Goal: Task Accomplishment & Management: Complete application form

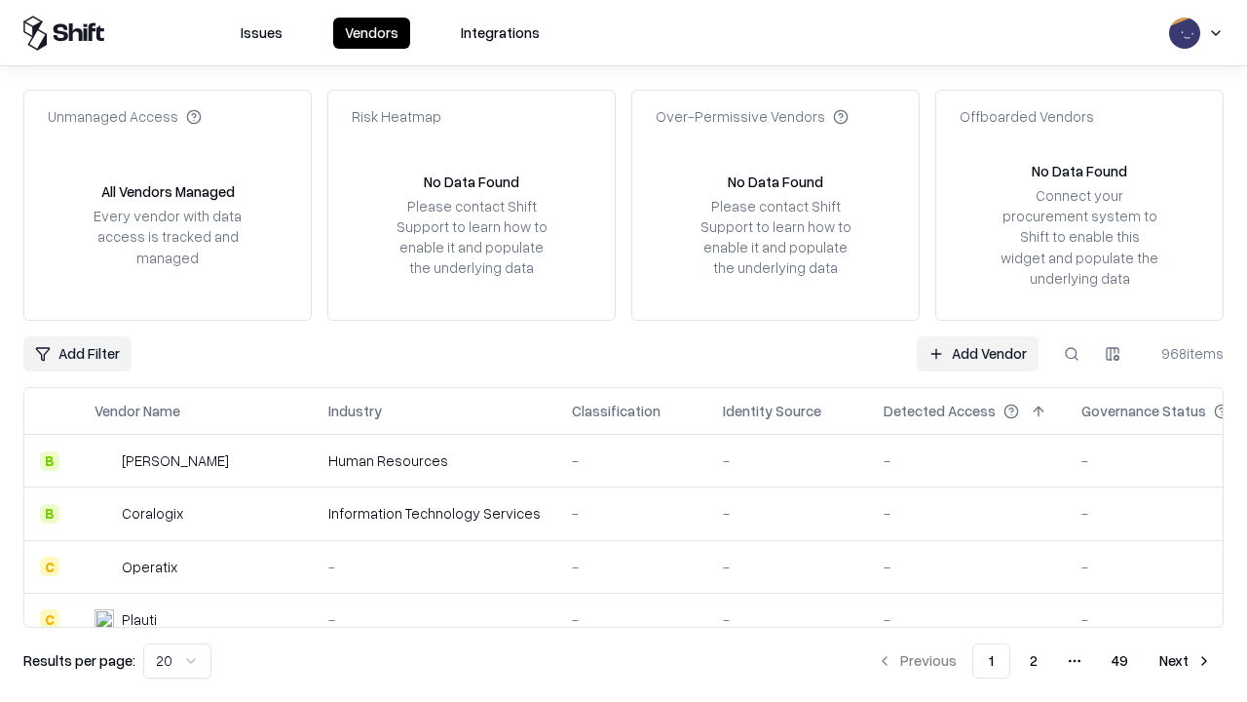
click at [977, 353] on link "Add Vendor" at bounding box center [978, 353] width 122 height 35
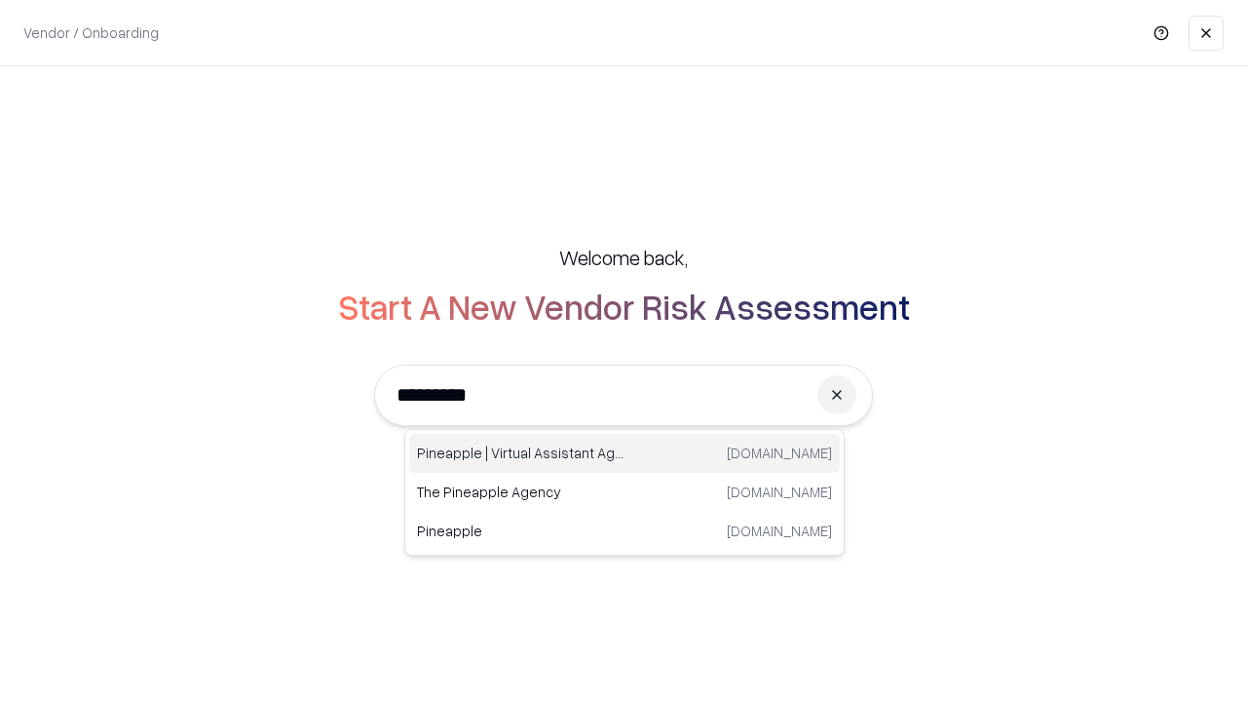
click at [625, 453] on div "Pineapple | Virtual Assistant Agency [DOMAIN_NAME]" at bounding box center [624, 453] width 431 height 39
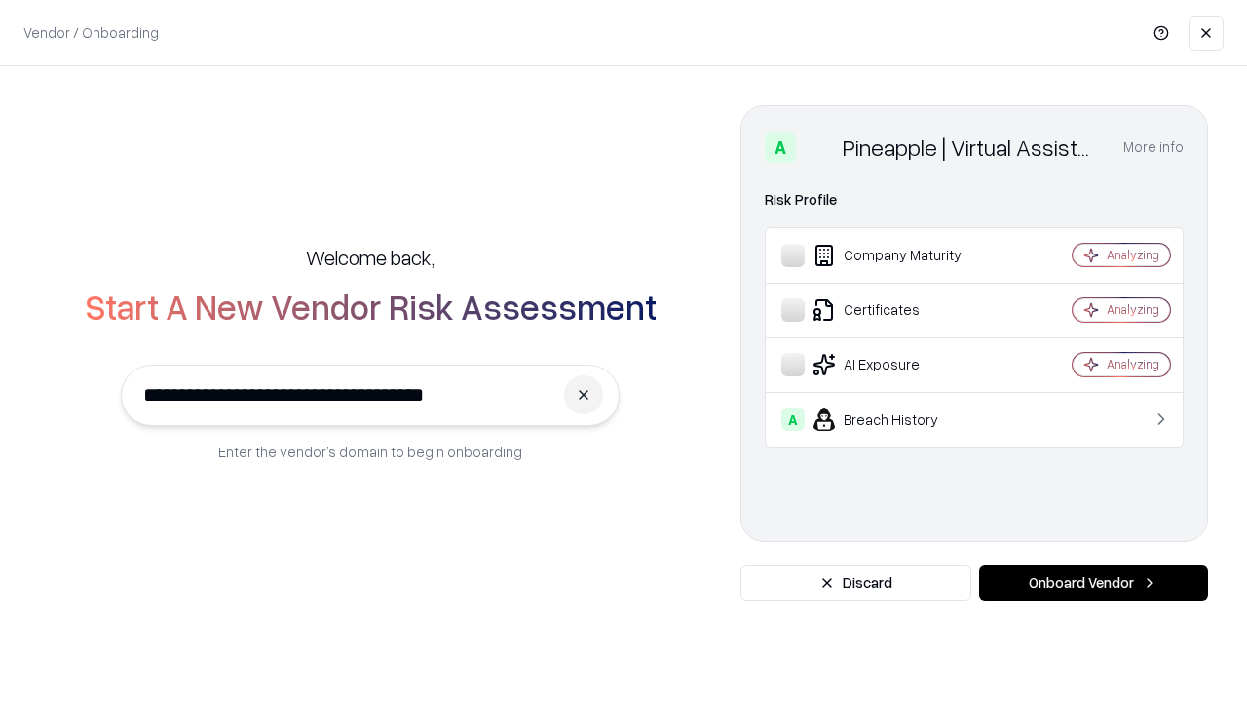
type input "**********"
click at [1093, 583] on button "Onboard Vendor" at bounding box center [1093, 582] width 229 height 35
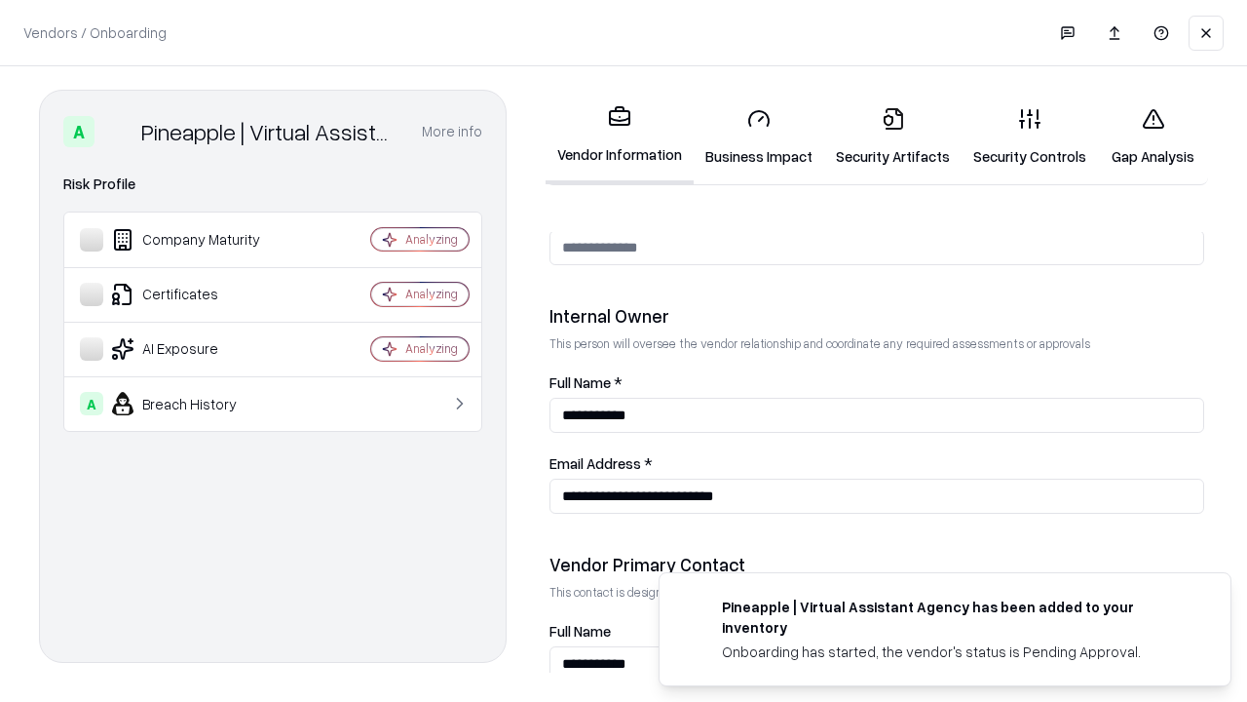
scroll to position [1010, 0]
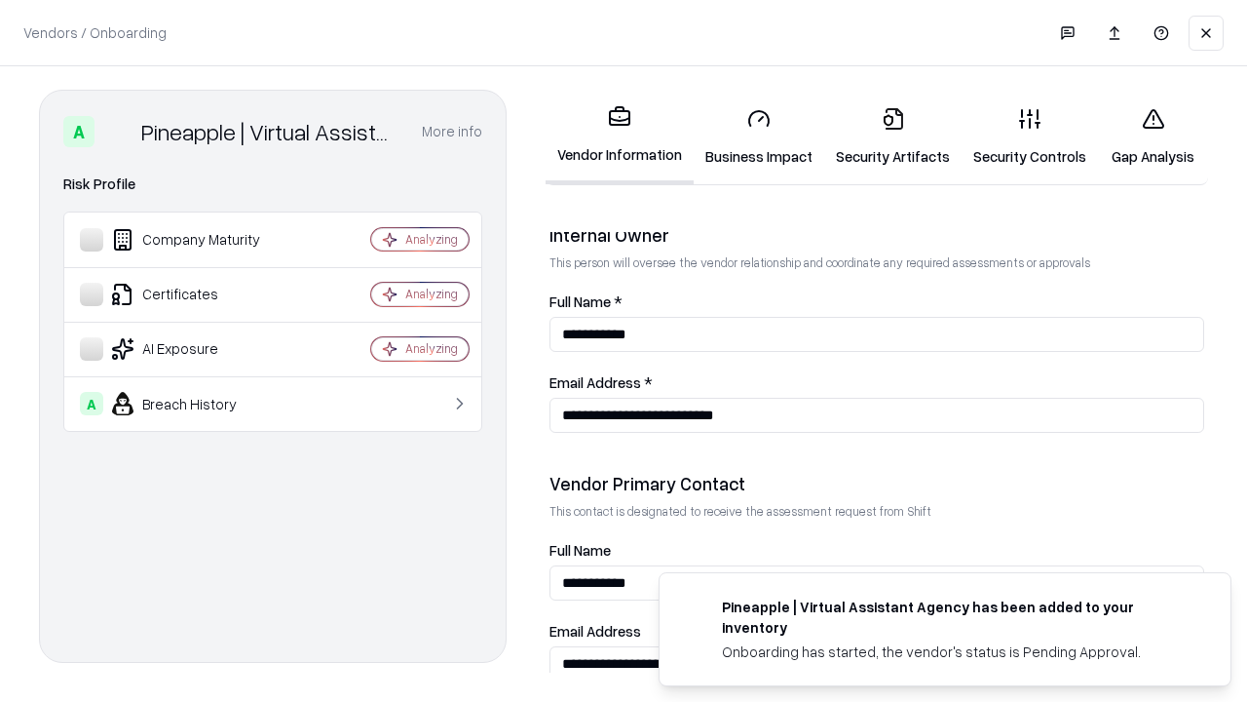
click at [759, 136] on link "Business Impact" at bounding box center [759, 137] width 131 height 91
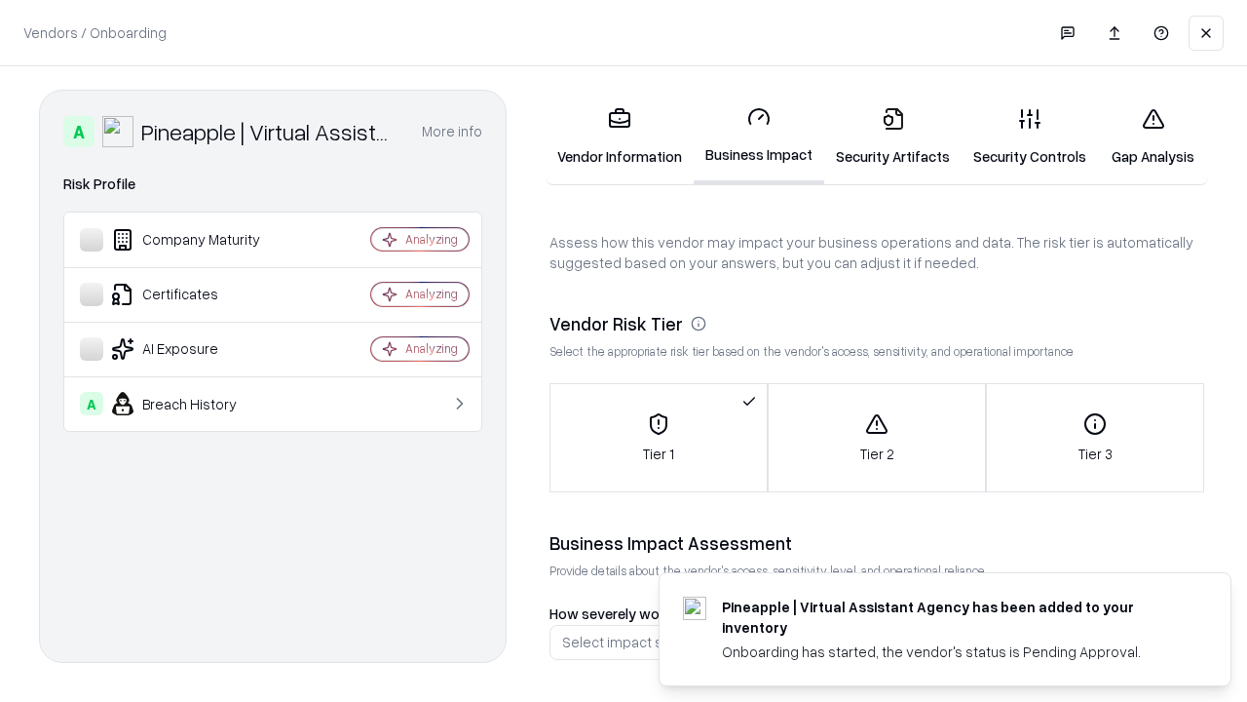
click at [893, 136] on link "Security Artifacts" at bounding box center [892, 137] width 137 height 91
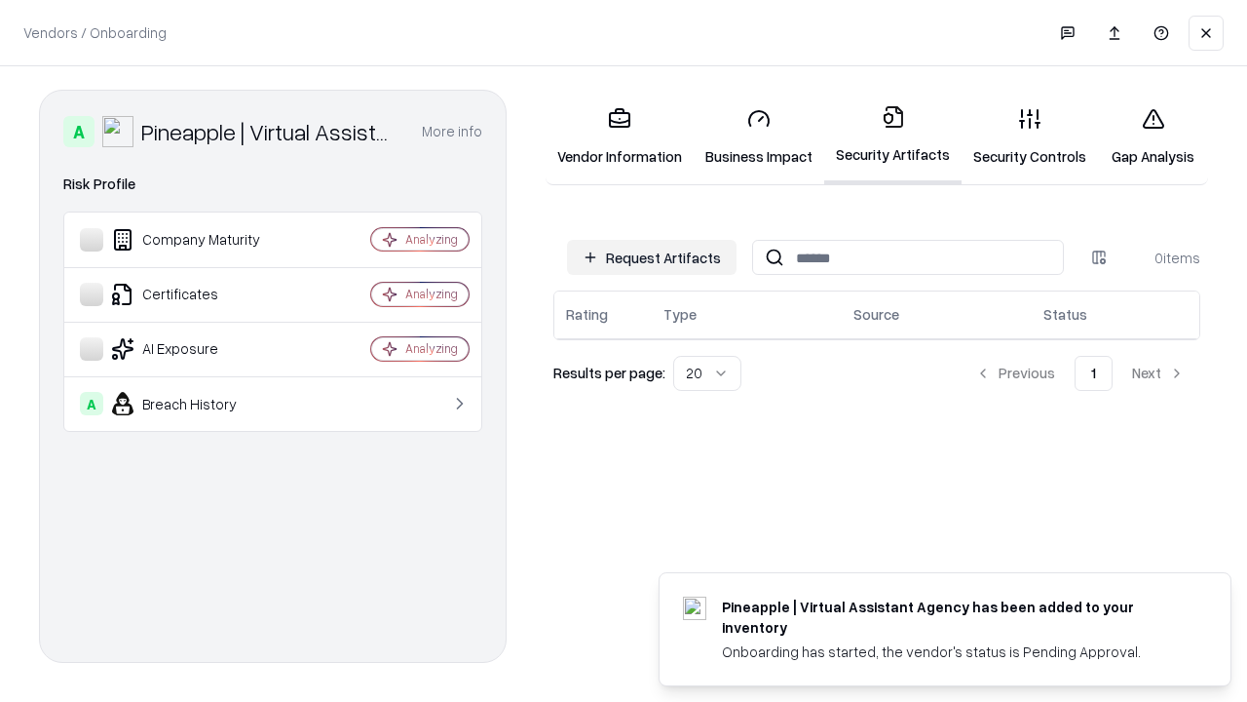
click at [652, 257] on button "Request Artifacts" at bounding box center [652, 257] width 170 height 35
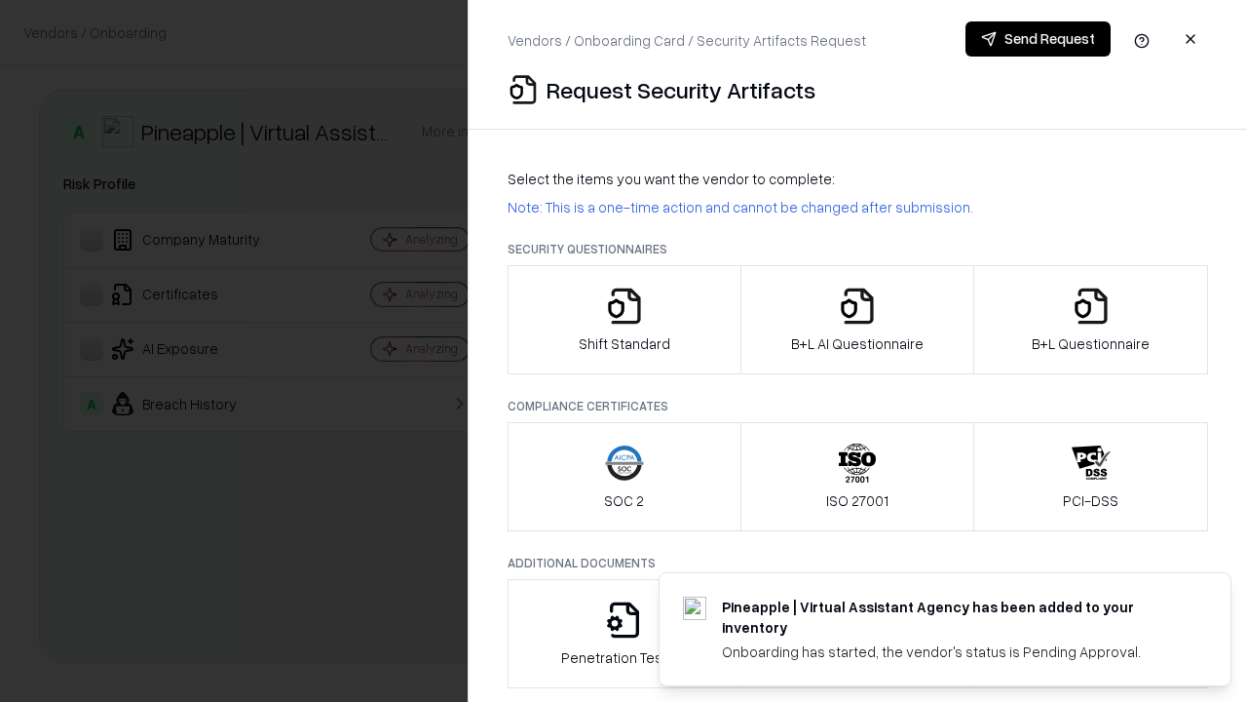
click at [624, 320] on icon "button" at bounding box center [624, 306] width 39 height 39
click at [1038, 39] on button "Send Request" at bounding box center [1038, 38] width 145 height 35
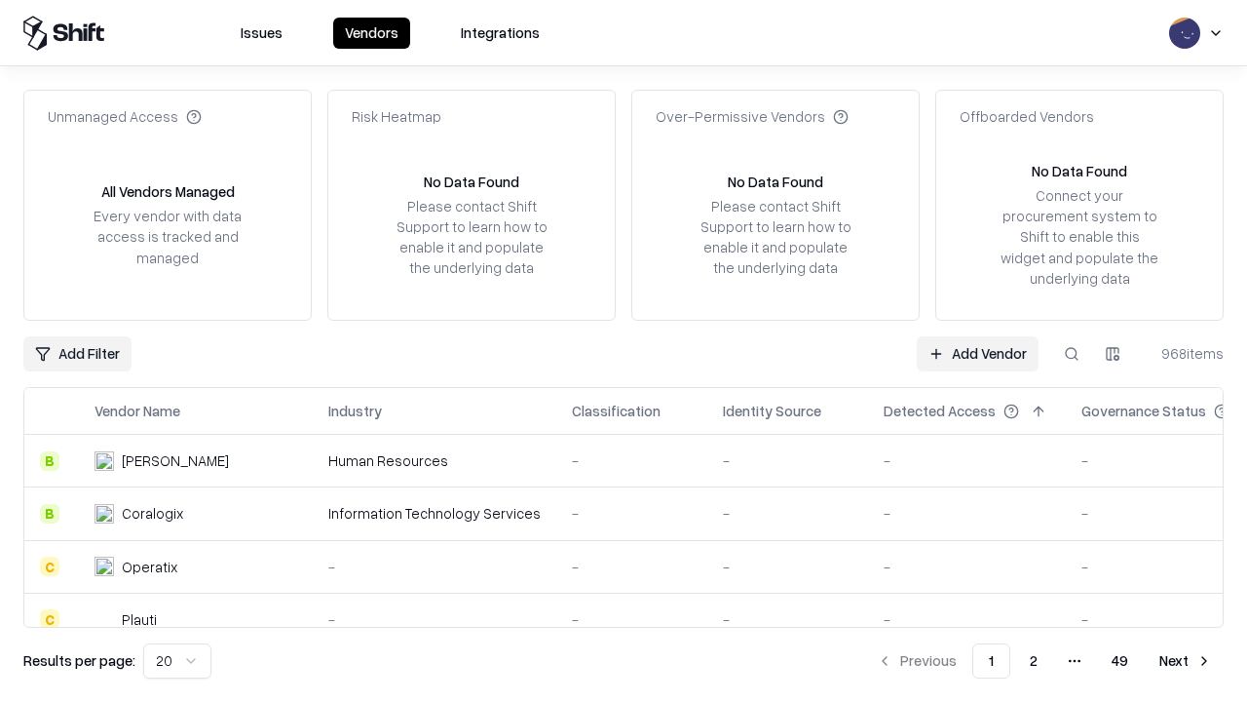
click at [1072, 353] on button at bounding box center [1071, 353] width 35 height 35
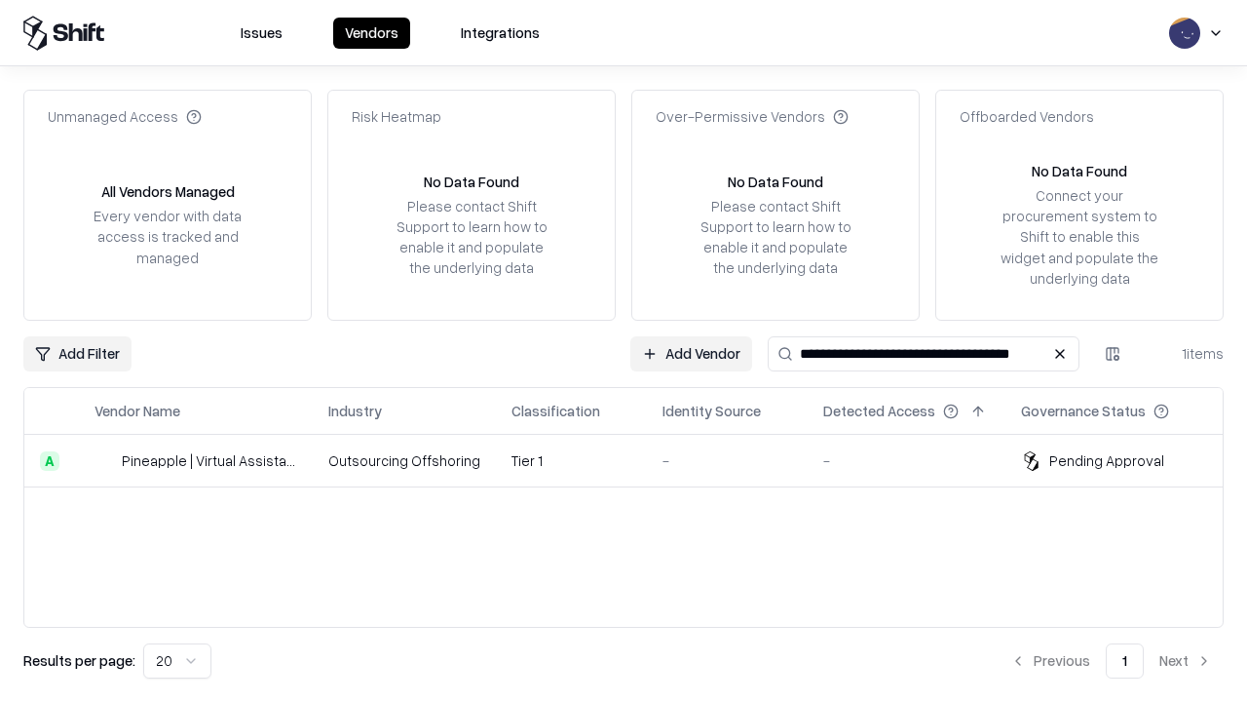
type input "**********"
click at [635, 460] on td "Tier 1" at bounding box center [571, 461] width 151 height 53
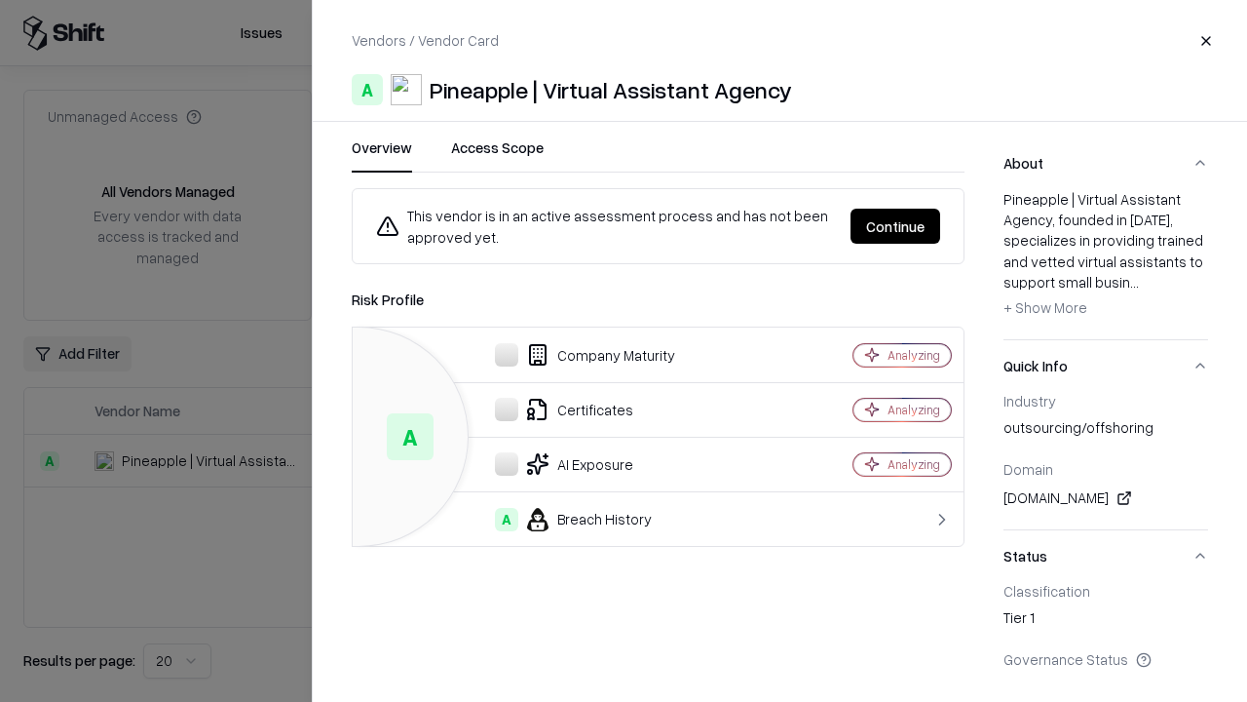
click at [896, 226] on button "Continue" at bounding box center [896, 226] width 90 height 35
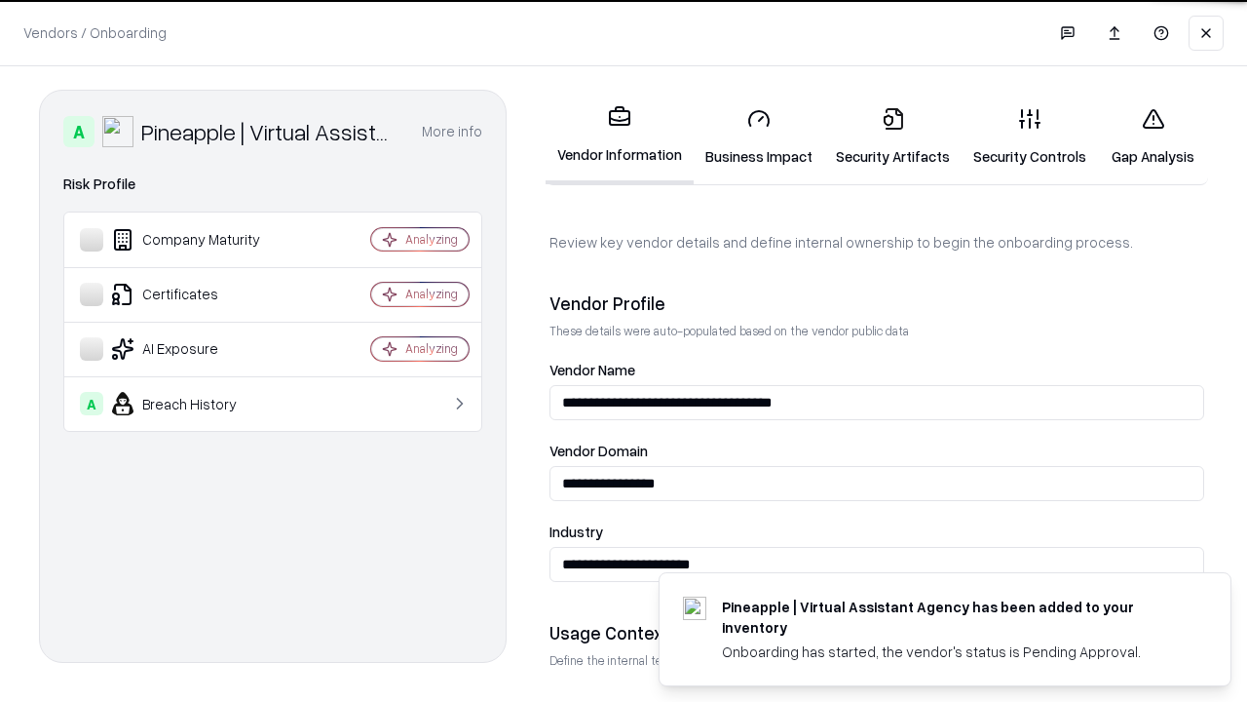
click at [893, 136] on link "Security Artifacts" at bounding box center [892, 137] width 137 height 91
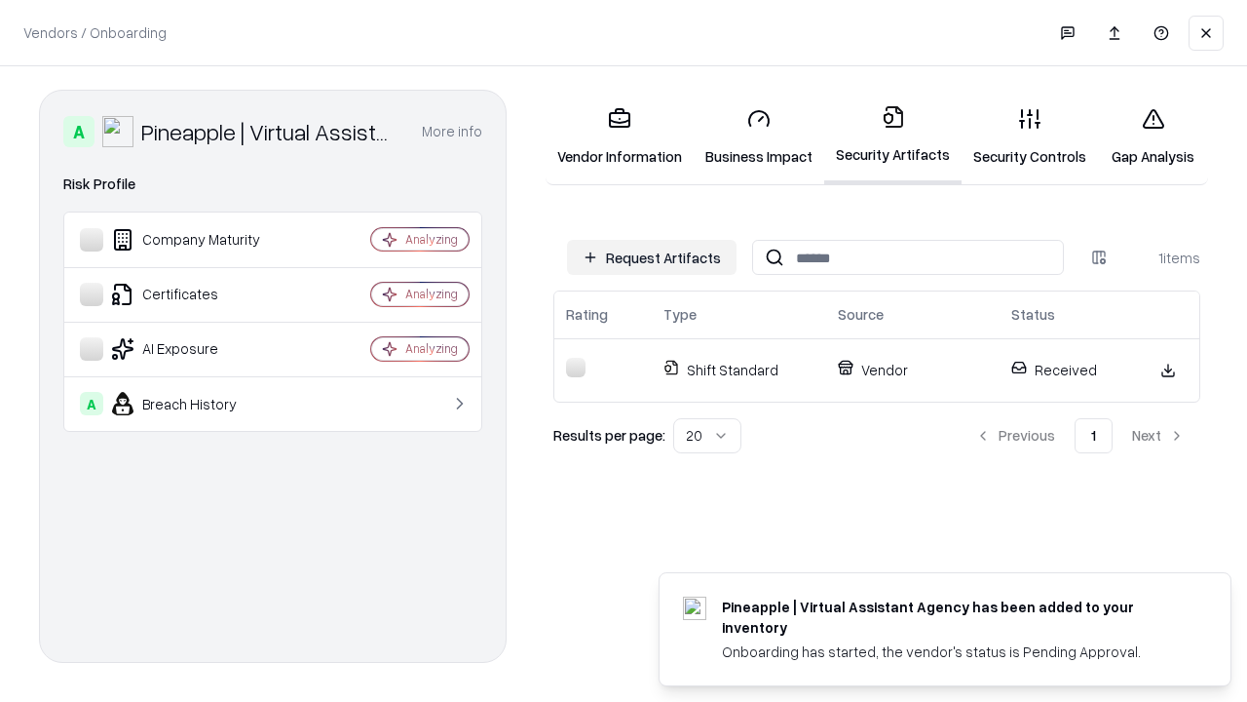
click at [1030, 136] on link "Security Controls" at bounding box center [1030, 137] width 136 height 91
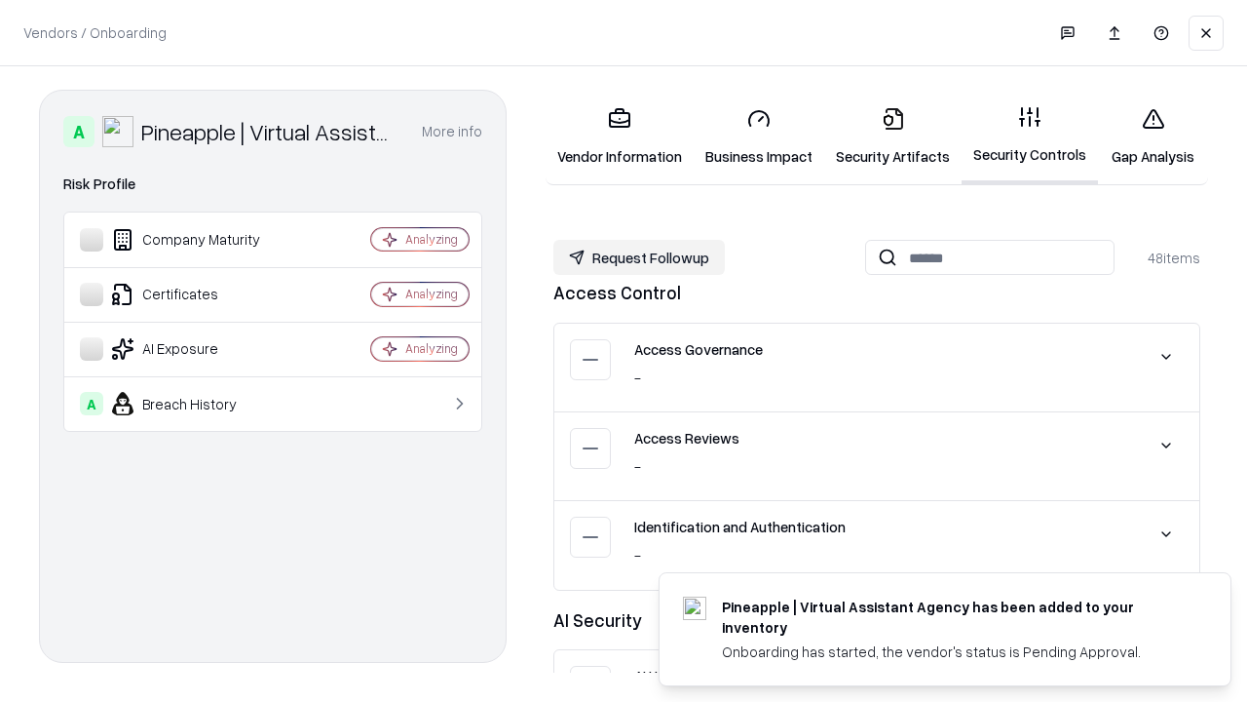
click at [639, 257] on button "Request Followup" at bounding box center [640, 257] width 172 height 35
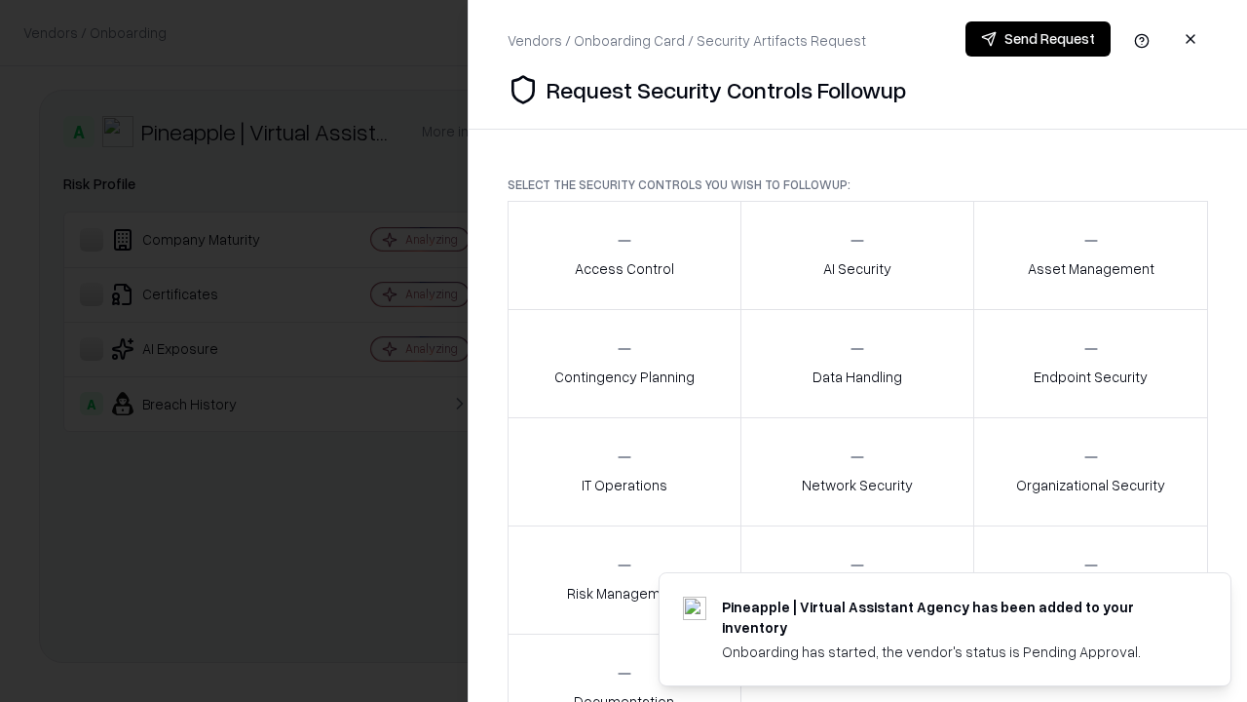
click at [624, 255] on div "Access Control" at bounding box center [624, 255] width 99 height 48
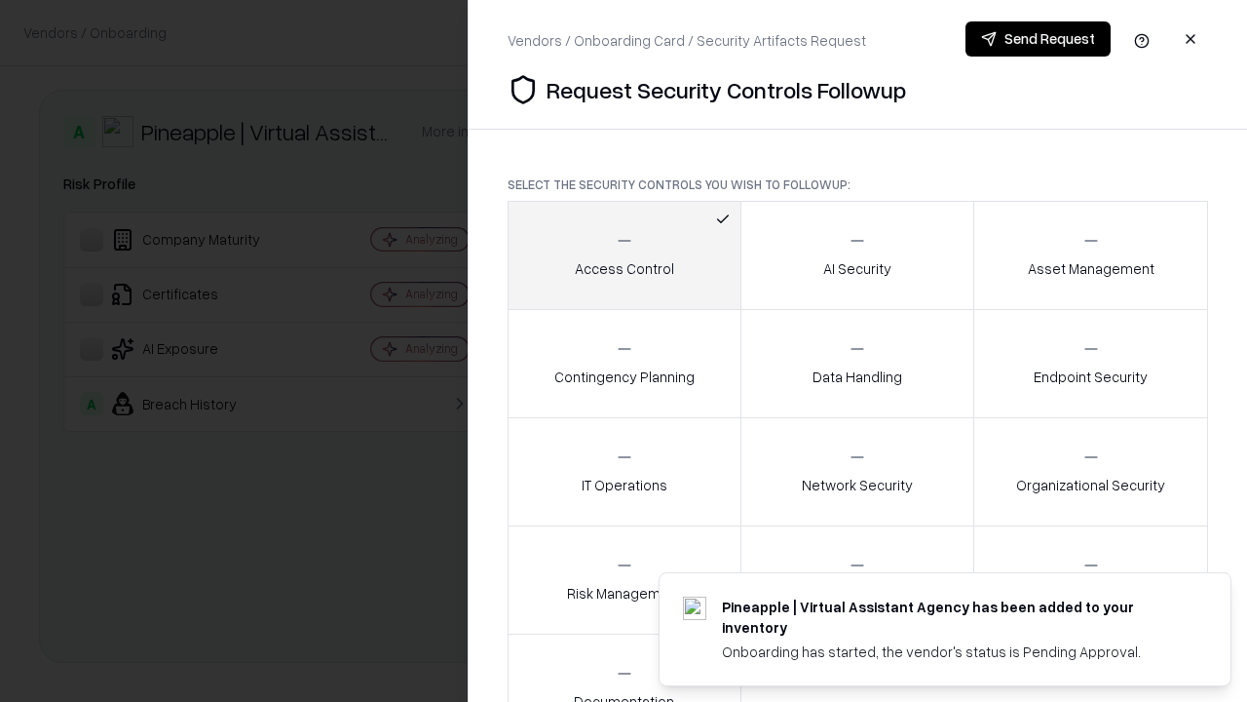
click at [1038, 39] on button "Send Request" at bounding box center [1038, 38] width 145 height 35
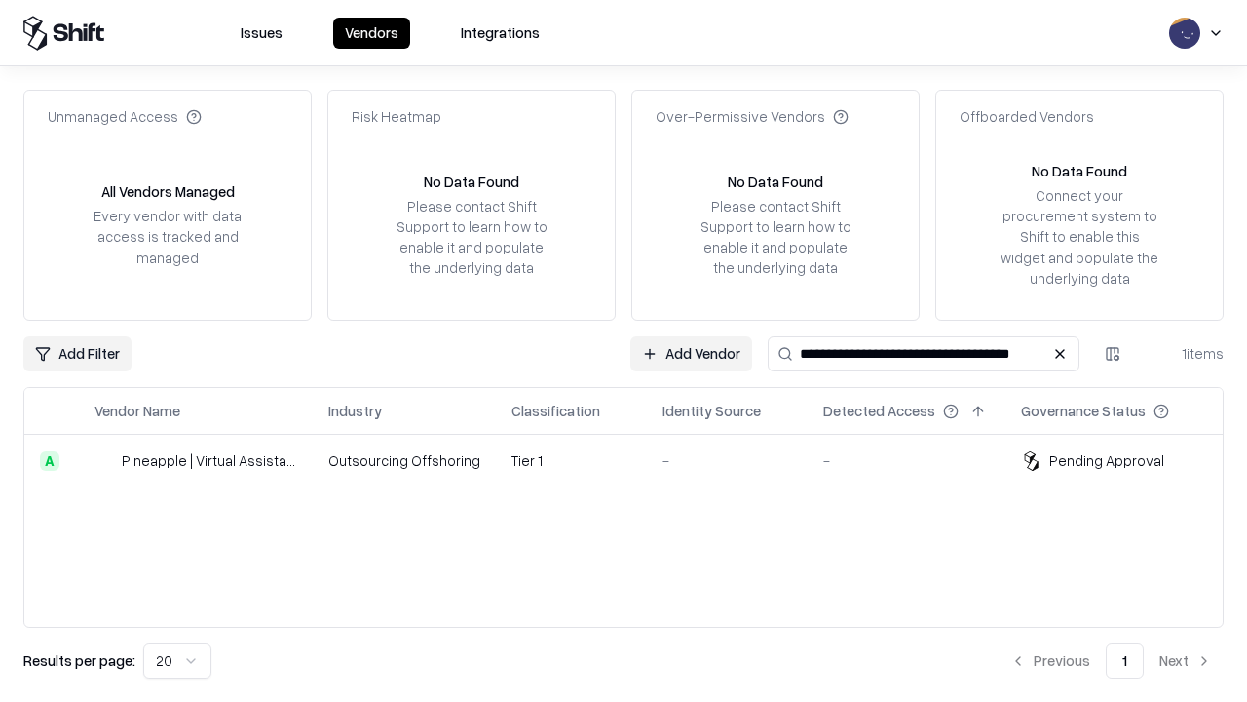
type input "**********"
click at [635, 460] on td "Tier 1" at bounding box center [571, 461] width 151 height 53
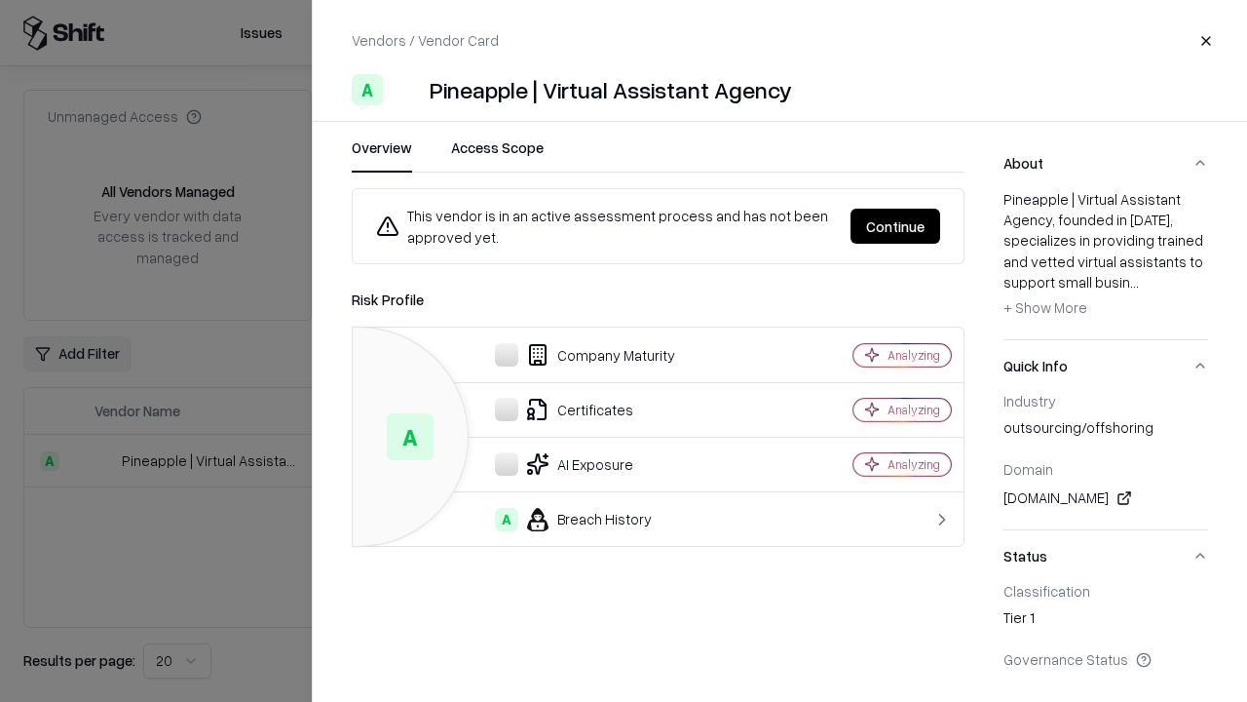
click at [896, 226] on button "Continue" at bounding box center [896, 226] width 90 height 35
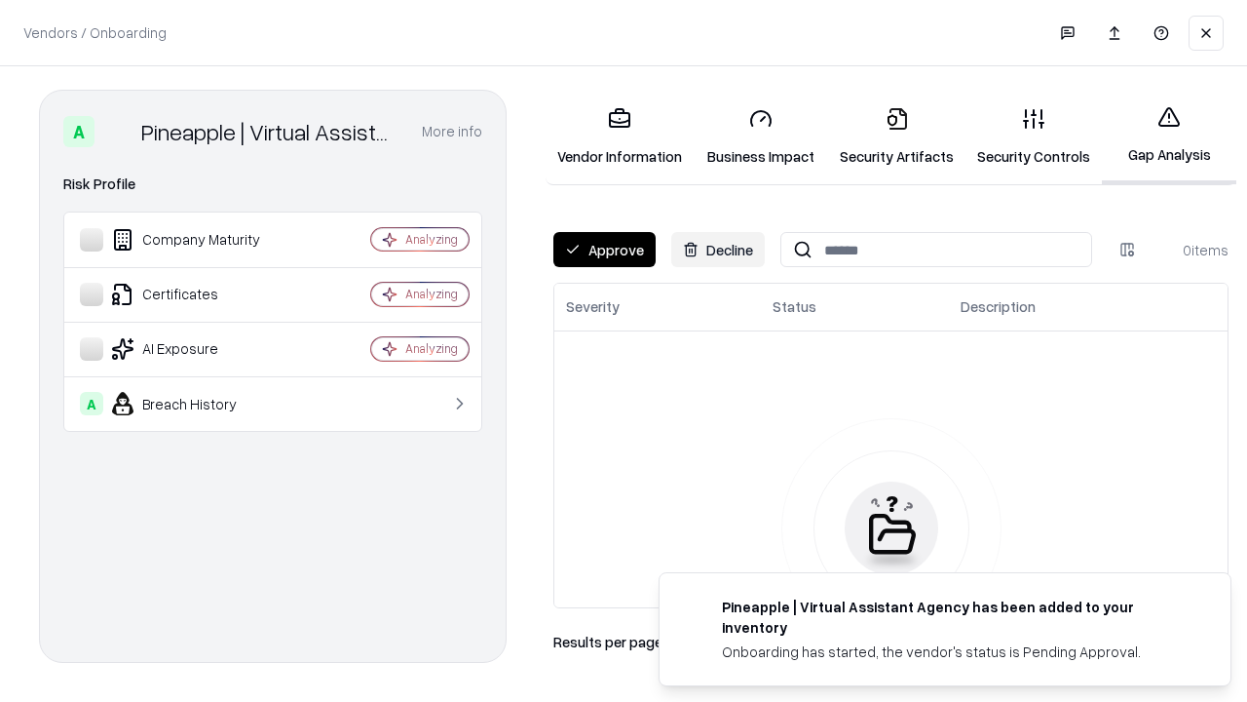
click at [604, 249] on button "Approve" at bounding box center [605, 249] width 102 height 35
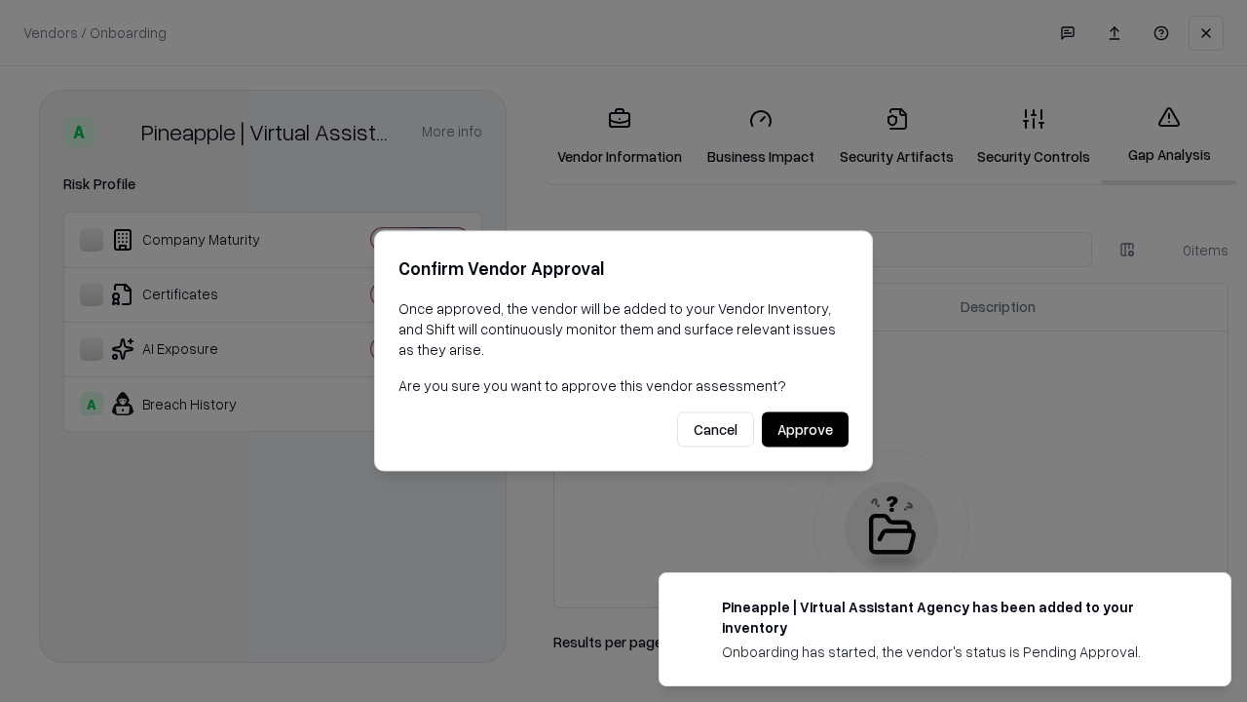
click at [805, 429] on button "Approve" at bounding box center [805, 429] width 87 height 35
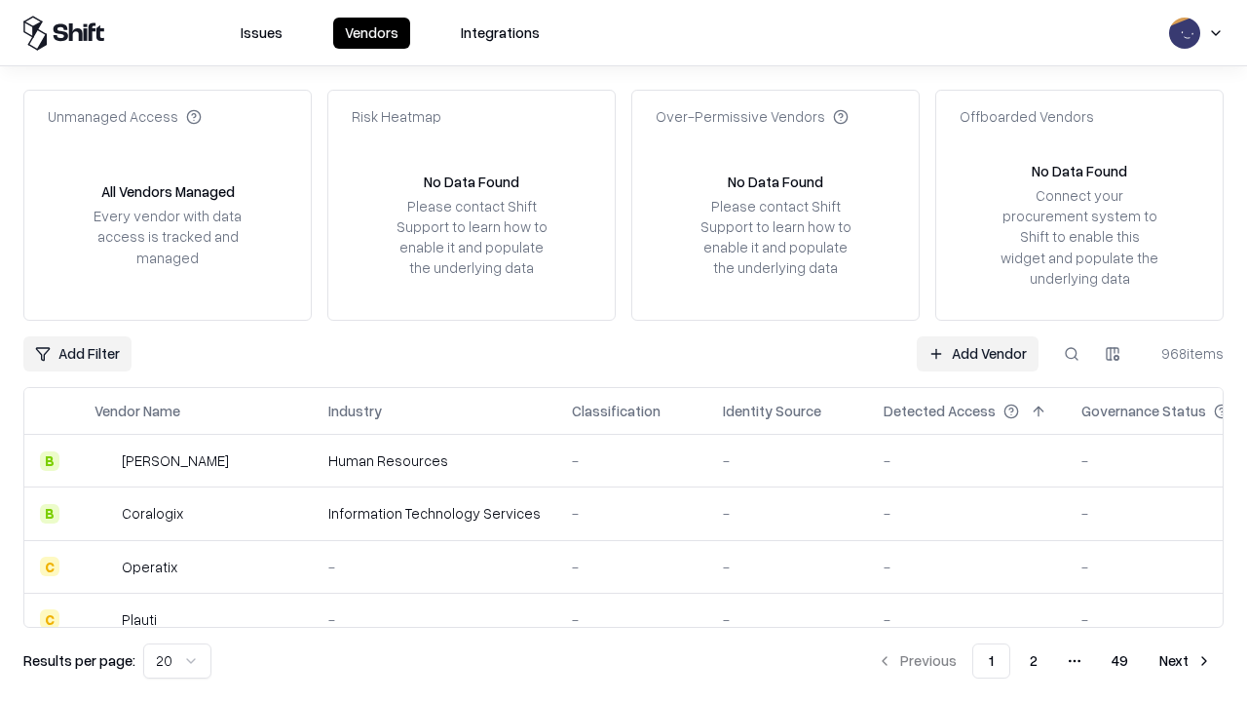
type input "**********"
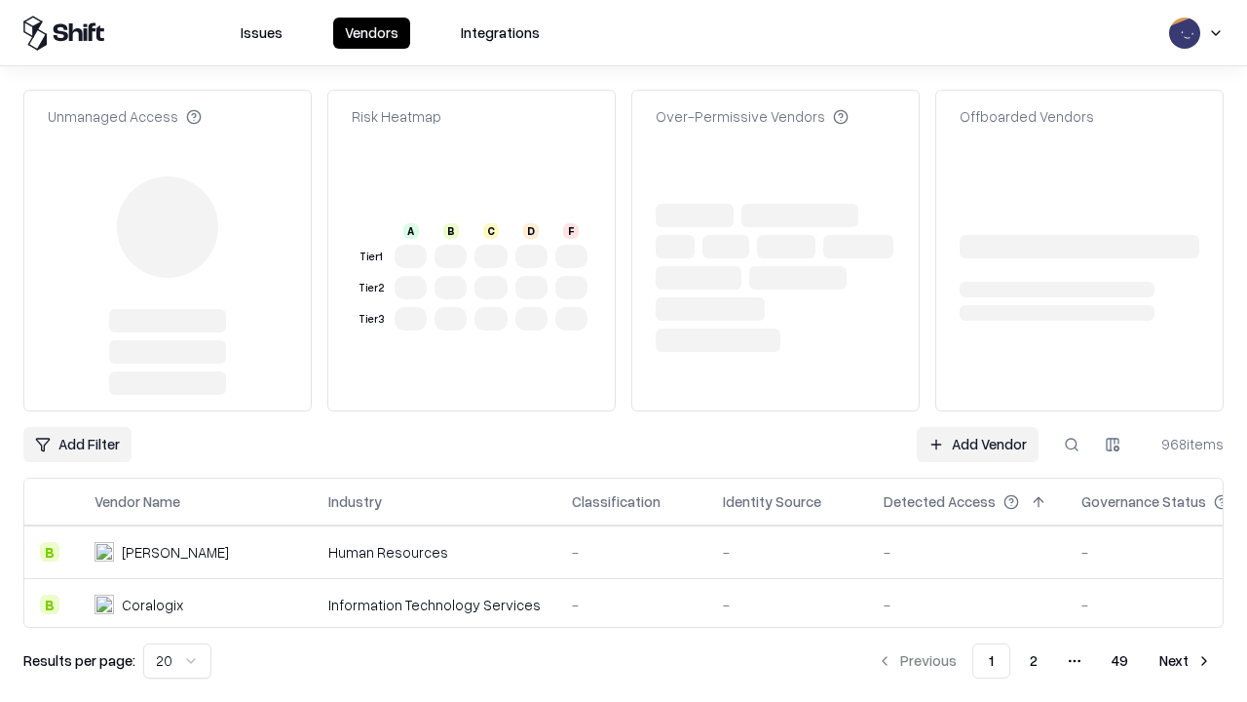
click at [977, 427] on link "Add Vendor" at bounding box center [978, 444] width 122 height 35
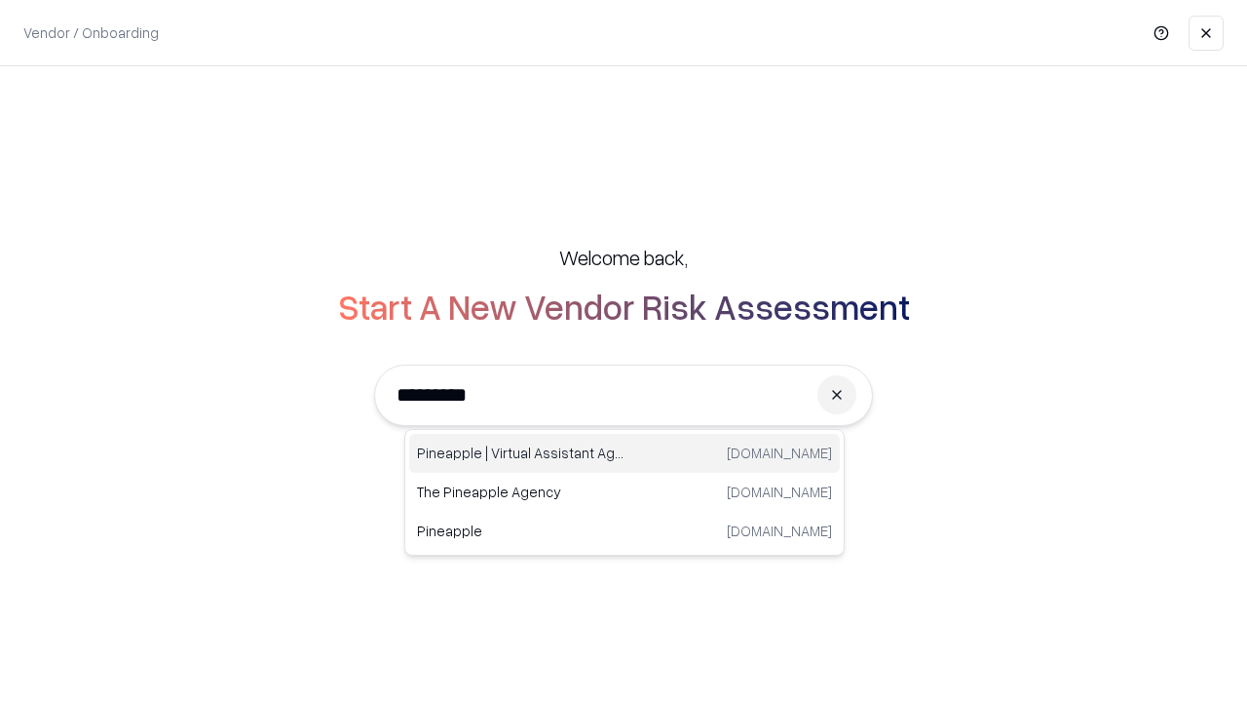
click at [625, 453] on div "Pineapple | Virtual Assistant Agency [DOMAIN_NAME]" at bounding box center [624, 453] width 431 height 39
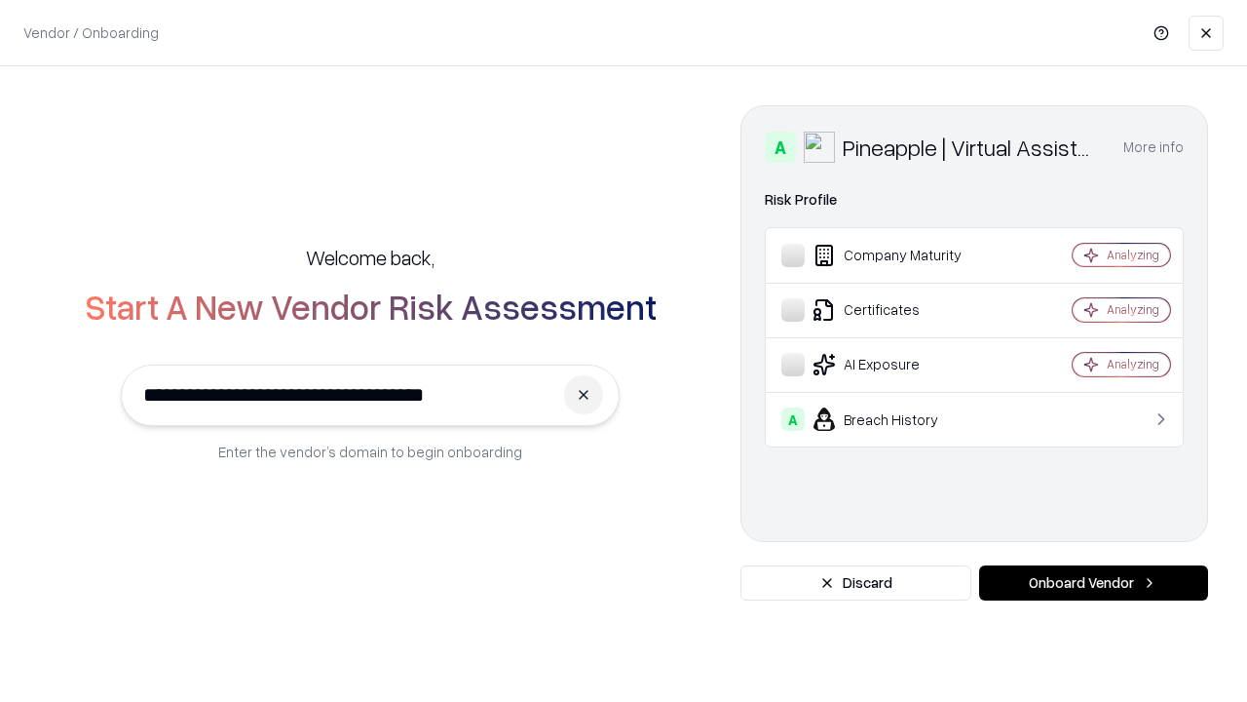
type input "**********"
click at [1093, 583] on button "Onboard Vendor" at bounding box center [1093, 582] width 229 height 35
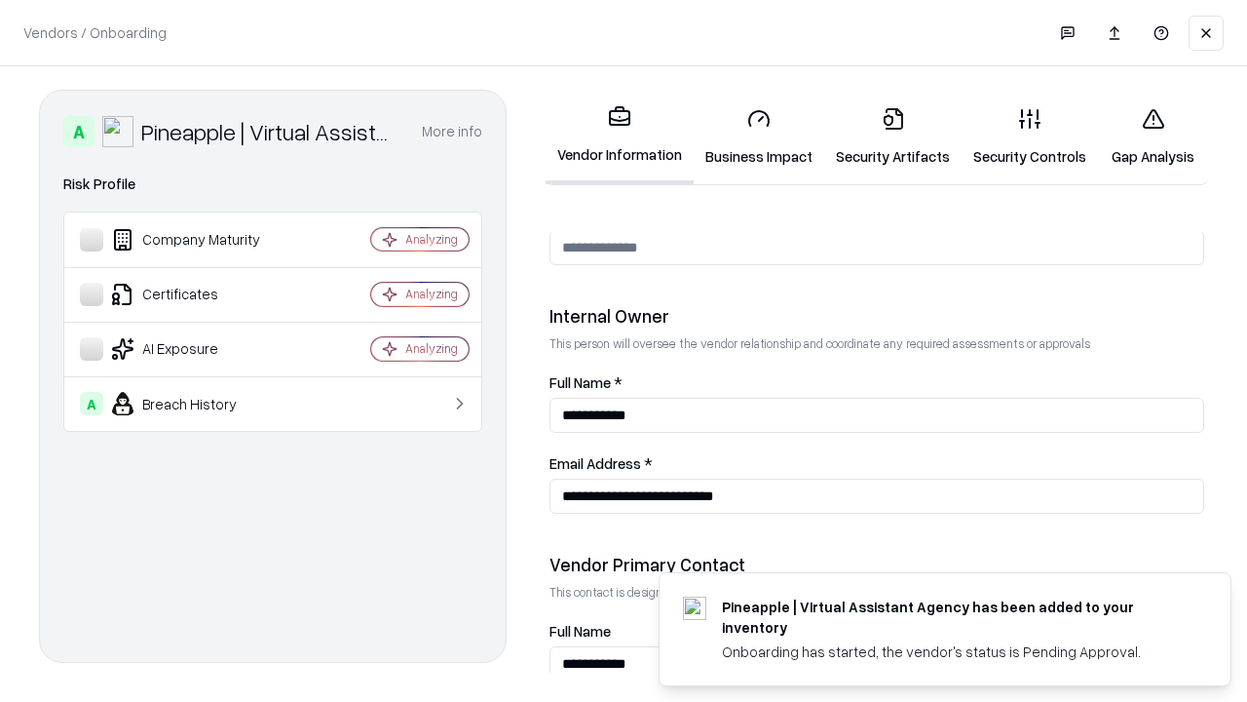
scroll to position [1010, 0]
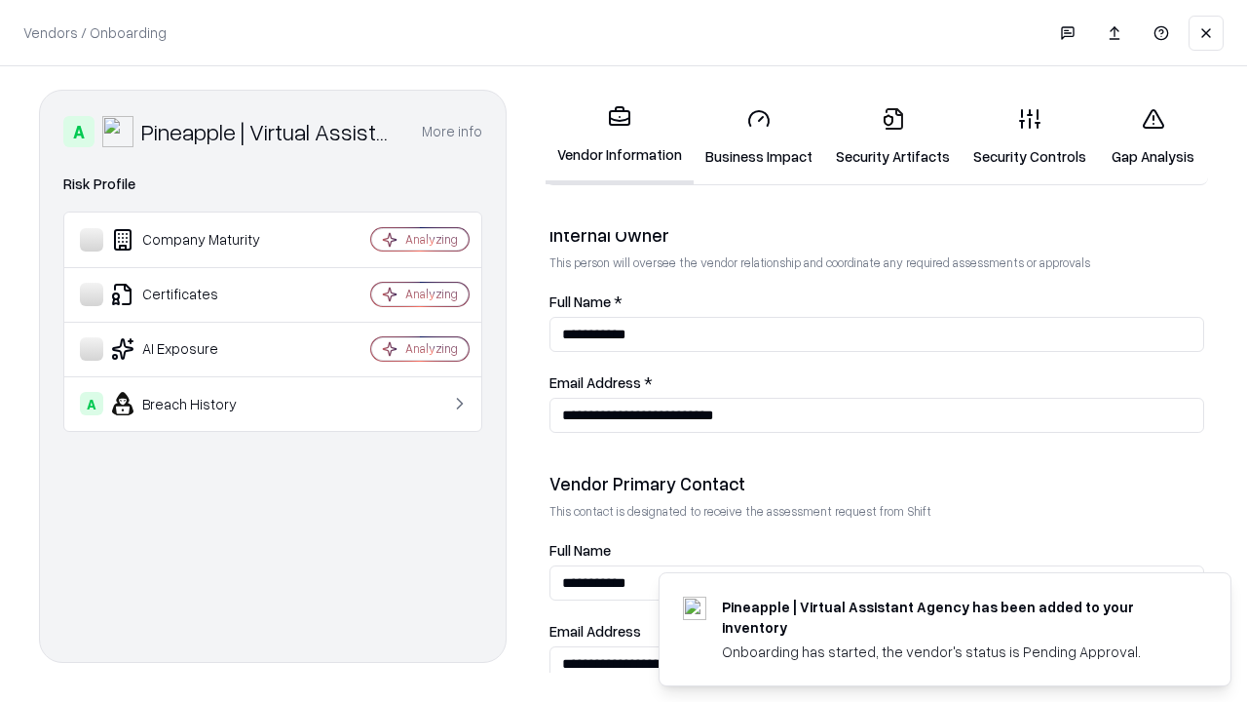
click at [1153, 136] on link "Gap Analysis" at bounding box center [1153, 137] width 110 height 91
